Goal: Transaction & Acquisition: Obtain resource

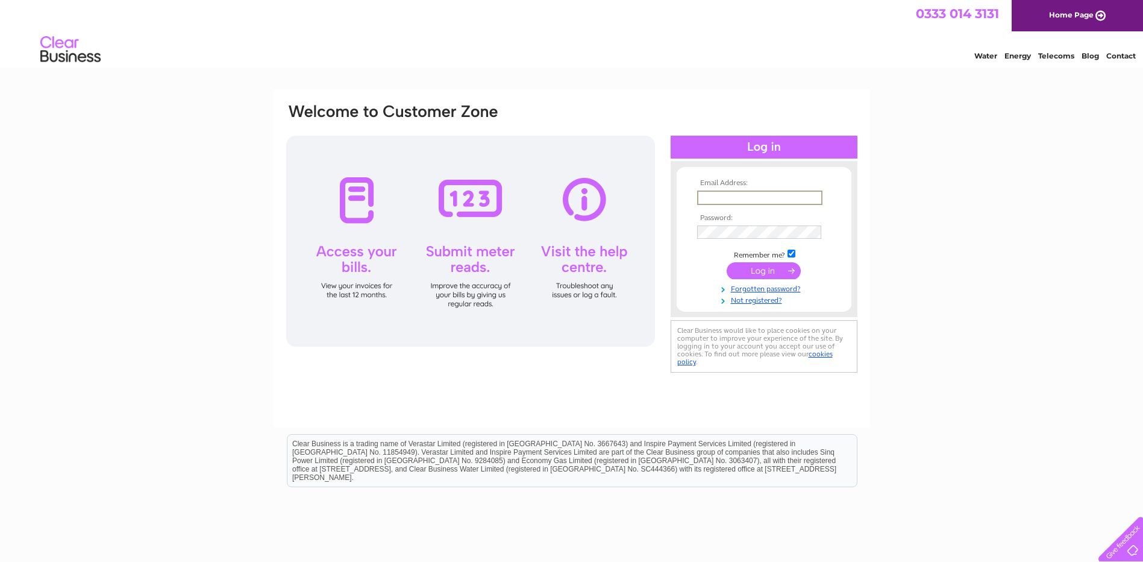
click at [734, 199] on input "text" at bounding box center [759, 197] width 125 height 14
paste input "London.utilities@sonder.com"
type input "London.utilities@sonder.com"
click at [765, 270] on input "submit" at bounding box center [764, 269] width 74 height 17
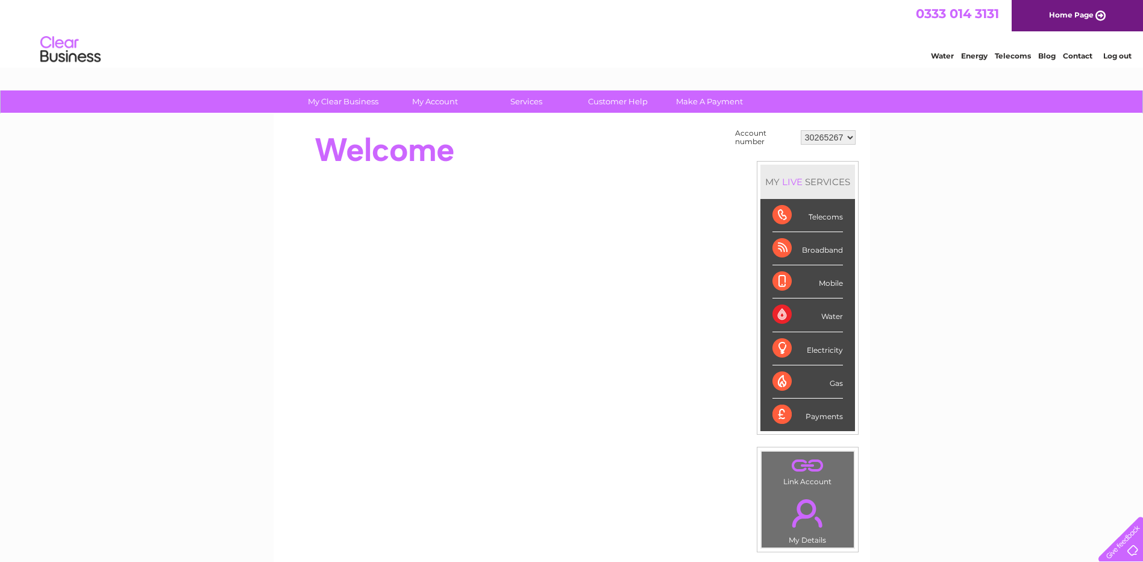
click at [847, 137] on select "30265267 30282245" at bounding box center [828, 137] width 55 height 14
click at [849, 136] on select "30265267 30282245" at bounding box center [828, 137] width 55 height 14
select select "30282245"
click at [801, 130] on select "30265267 30282245" at bounding box center [828, 137] width 55 height 14
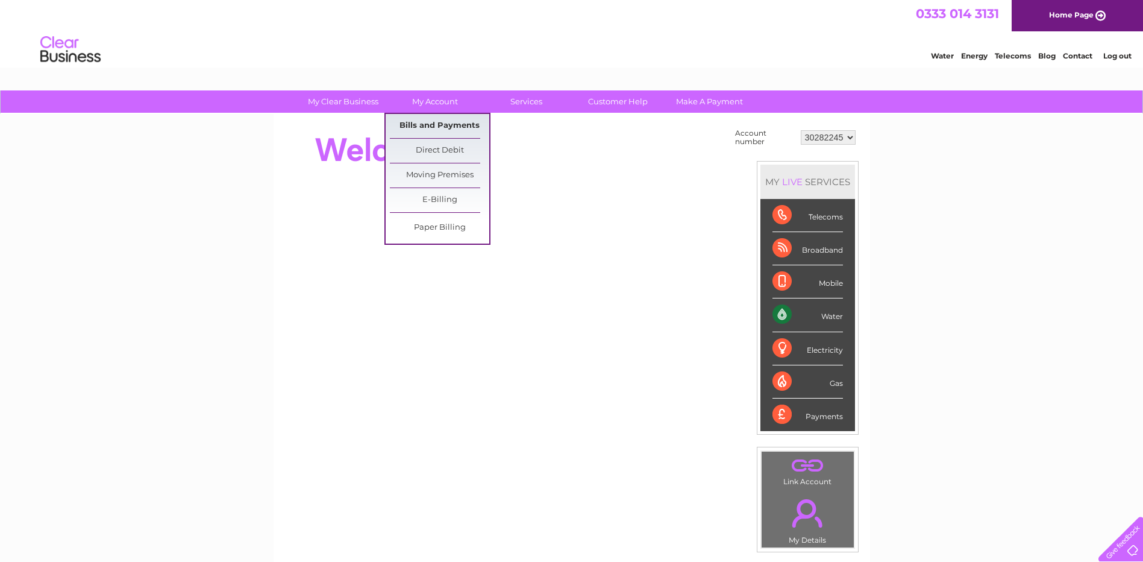
click at [439, 128] on link "Bills and Payments" at bounding box center [439, 126] width 99 height 24
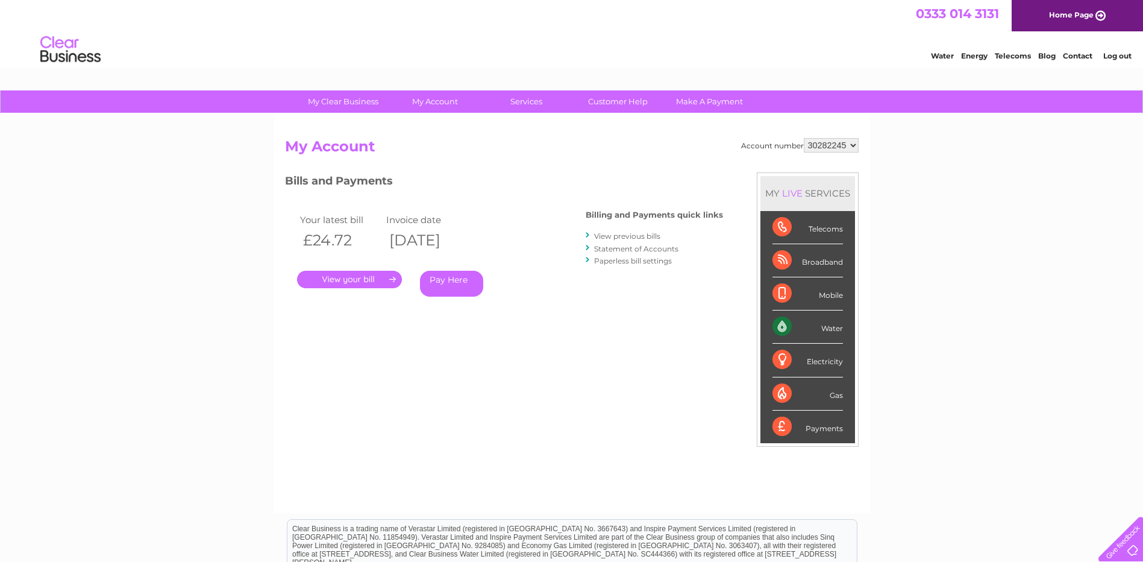
click at [361, 277] on link "." at bounding box center [349, 279] width 105 height 17
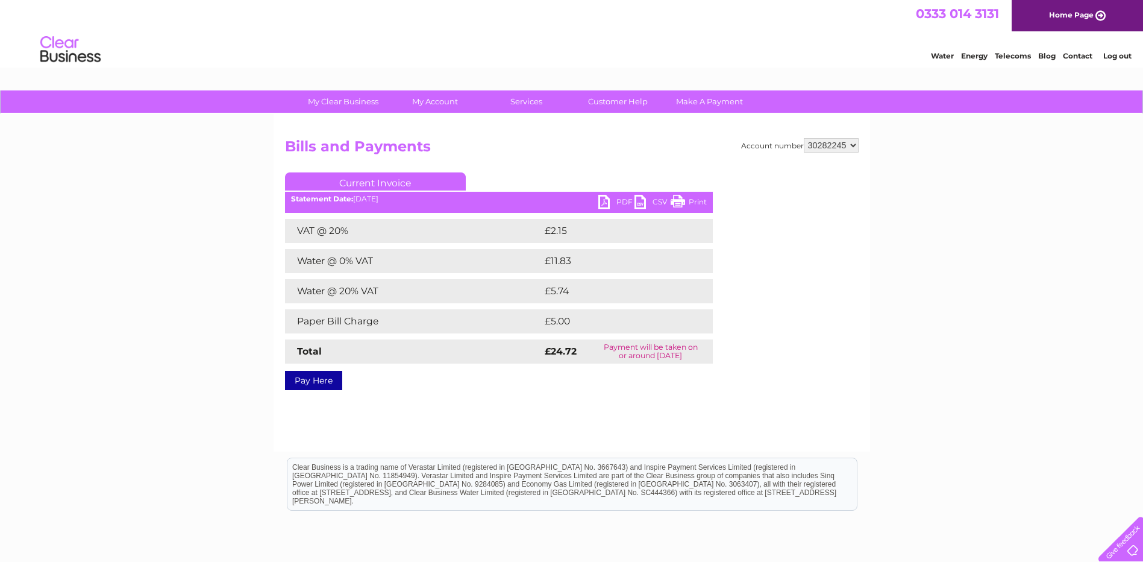
click at [604, 201] on link "PDF" at bounding box center [616, 203] width 36 height 17
